Goal: Book appointment/travel/reservation

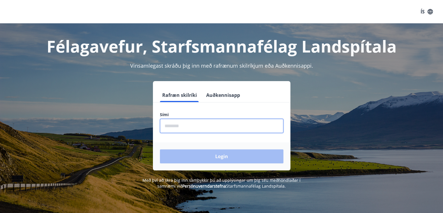
click at [187, 126] on input "phone" at bounding box center [221, 126] width 123 height 14
type input "********"
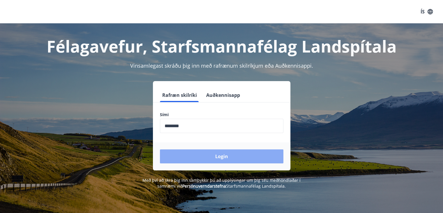
click at [228, 156] on button "Login" at bounding box center [221, 156] width 123 height 14
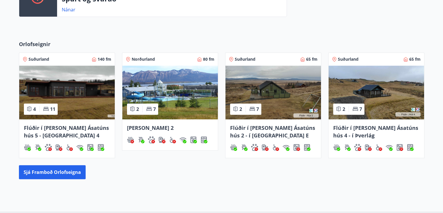
scroll to position [204, 0]
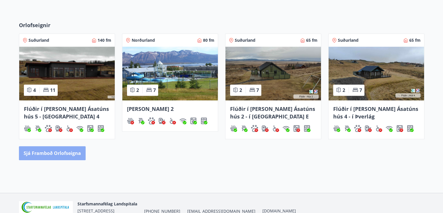
click at [63, 152] on button "Sjá framboð orlofseigna" at bounding box center [52, 153] width 67 height 14
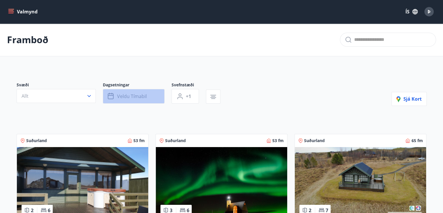
click at [137, 92] on button "Veldu tímabil" at bounding box center [134, 96] width 62 height 15
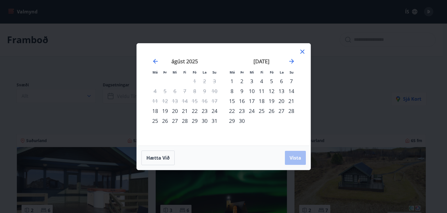
click at [195, 121] on div "29" at bounding box center [195, 121] width 10 height 10
click at [215, 120] on div "31" at bounding box center [215, 121] width 10 height 10
click at [292, 156] on span "Vista" at bounding box center [296, 157] width 12 height 6
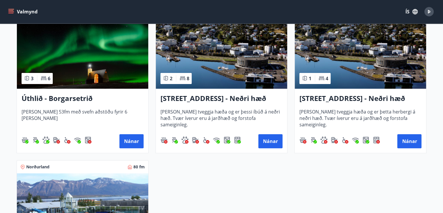
scroll to position [131, 0]
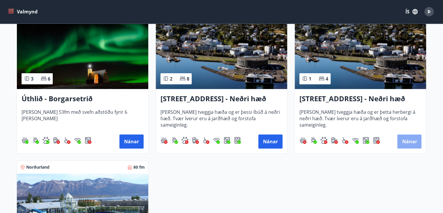
click at [410, 138] on button "Nánar" at bounding box center [409, 141] width 24 height 14
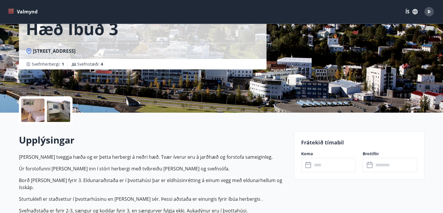
scroll to position [57, 0]
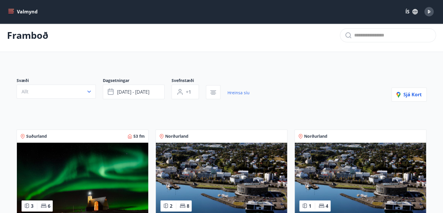
scroll to position [4, 0]
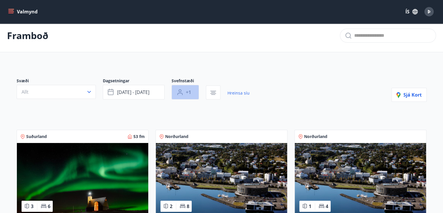
click at [185, 91] on button "+1" at bounding box center [185, 92] width 27 height 15
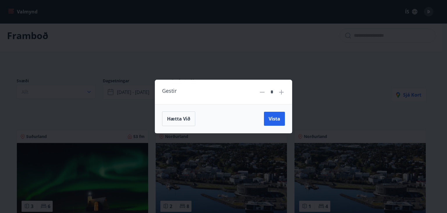
click at [281, 93] on icon at bounding box center [281, 92] width 5 height 5
click at [274, 90] on input "*" at bounding box center [272, 92] width 8 height 10
click at [281, 92] on icon at bounding box center [281, 92] width 7 height 7
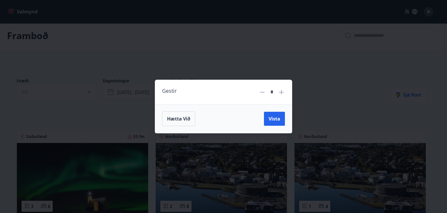
type input "*"
click at [276, 117] on span "Vista" at bounding box center [275, 118] width 12 height 6
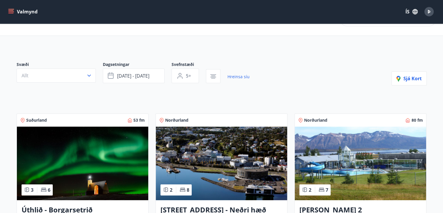
scroll to position [22, 0]
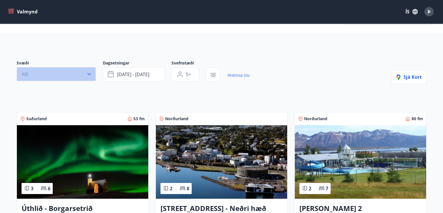
click at [91, 73] on icon "button" at bounding box center [88, 74] width 3 height 2
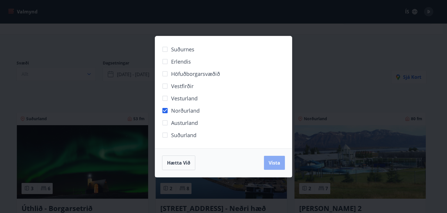
click at [275, 162] on span "Vista" at bounding box center [275, 162] width 12 height 6
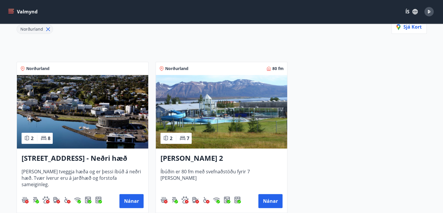
scroll to position [103, 0]
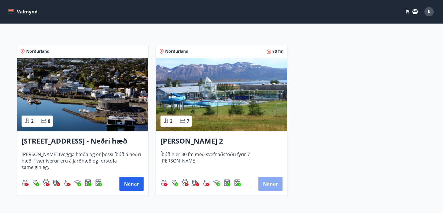
click at [270, 181] on button "Nánar" at bounding box center [270, 183] width 24 height 14
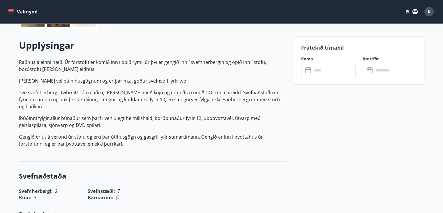
scroll to position [158, 0]
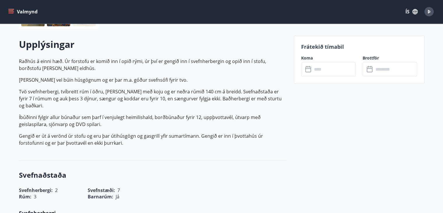
drag, startPoint x: 239, startPoint y: 162, endPoint x: 176, endPoint y: 179, distance: 65.5
click at [176, 186] on div "Rúm : 3 Barnarúm : Já" at bounding box center [149, 192] width 275 height 13
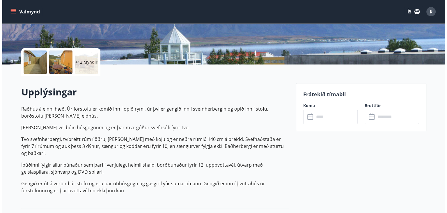
scroll to position [44, 0]
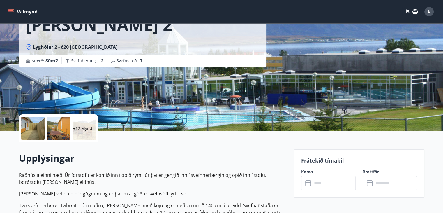
click at [35, 124] on div at bounding box center [32, 127] width 23 height 23
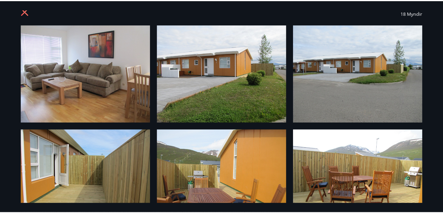
scroll to position [0, 0]
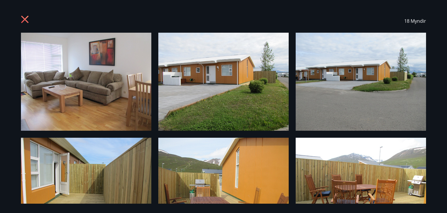
click at [24, 18] on icon at bounding box center [24, 19] width 7 height 7
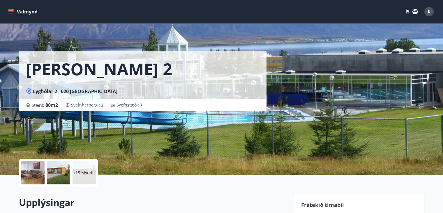
click at [13, 10] on icon "menu" at bounding box center [11, 12] width 6 height 6
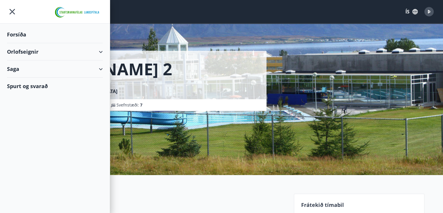
click at [19, 32] on div "Forsíða" at bounding box center [55, 34] width 96 height 17
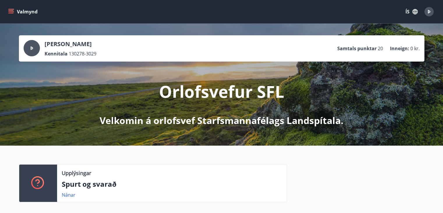
click at [14, 10] on button "Valmynd" at bounding box center [23, 11] width 33 height 10
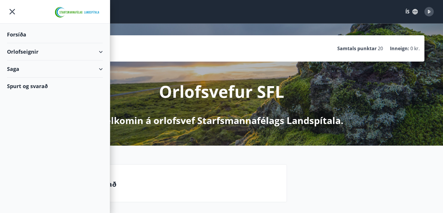
click at [42, 85] on div "Spurt og svarað" at bounding box center [55, 85] width 96 height 17
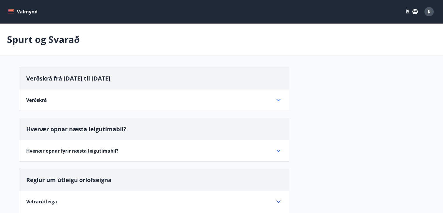
click at [277, 97] on icon at bounding box center [278, 99] width 7 height 7
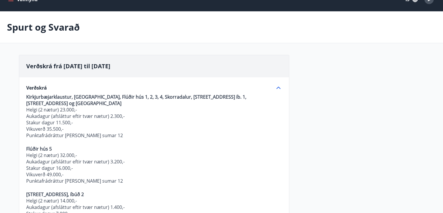
scroll to position [12, 0]
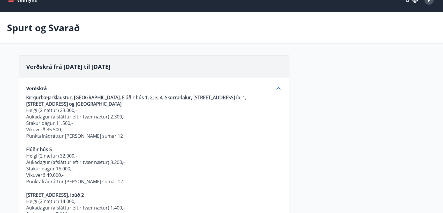
drag, startPoint x: 190, startPoint y: 100, endPoint x: 177, endPoint y: 123, distance: 26.5
click at [177, 123] on p "Stakur dagur 11.500,-" at bounding box center [154, 123] width 256 height 6
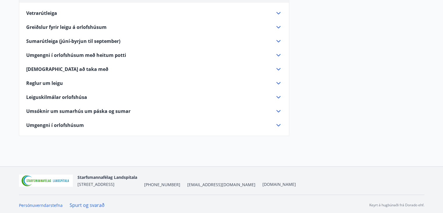
scroll to position [464, 0]
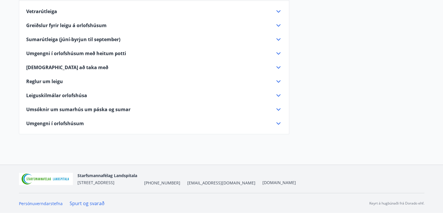
click at [177, 123] on div "Umgengni í orlofshúsum" at bounding box center [150, 123] width 249 height 6
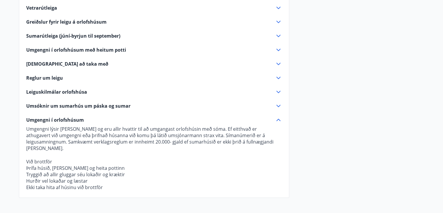
scroll to position [190, 0]
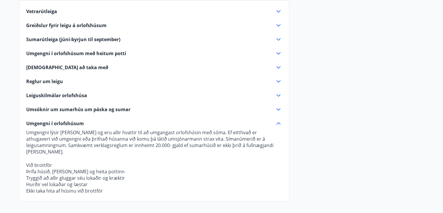
click at [277, 38] on icon at bounding box center [278, 39] width 4 height 2
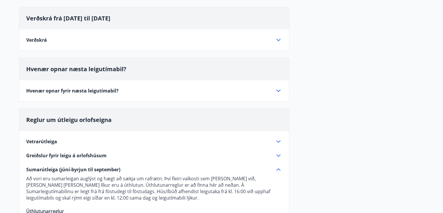
scroll to position [0, 0]
